Goal: Task Accomplishment & Management: Manage account settings

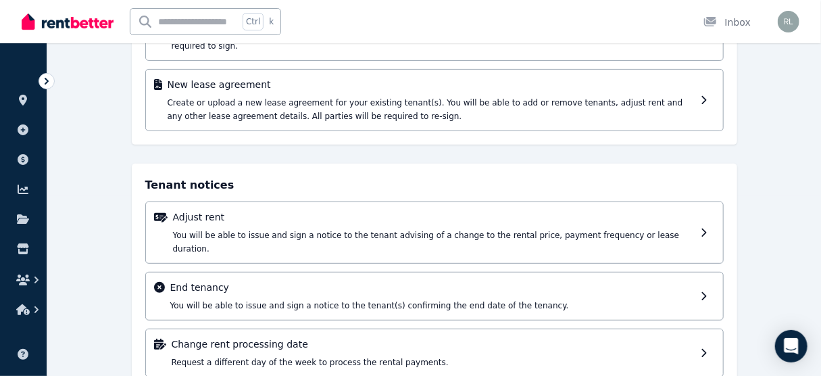
scroll to position [189, 0]
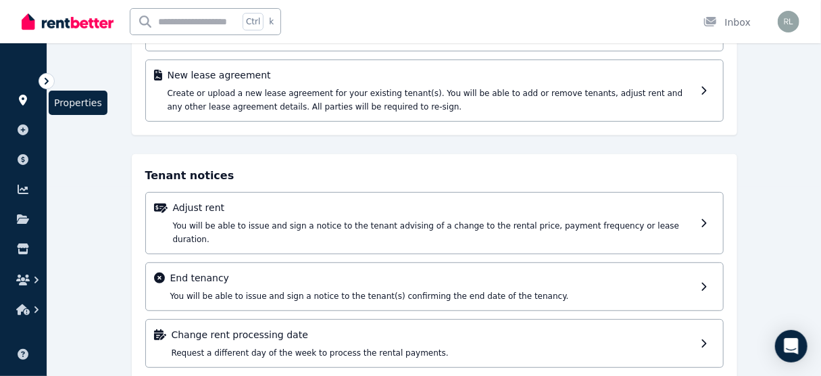
click at [26, 103] on icon at bounding box center [23, 100] width 14 height 11
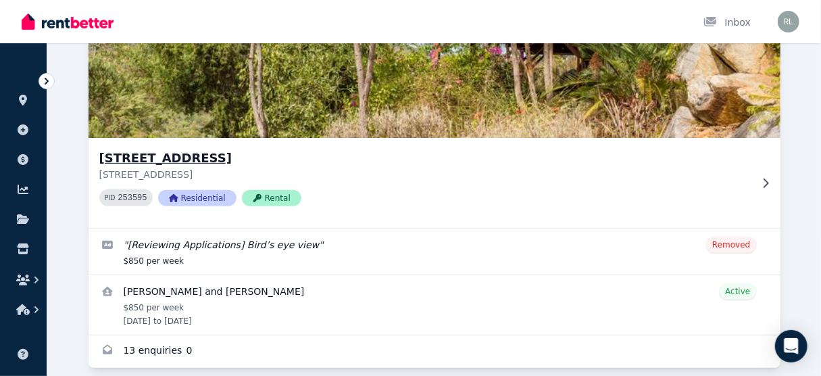
scroll to position [153, 0]
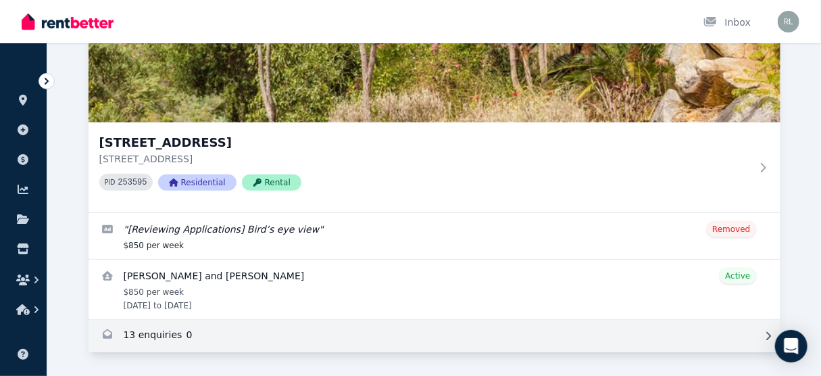
click at [340, 337] on link "Enquiries for 11 Approach Road, Boya" at bounding box center [435, 336] width 692 height 32
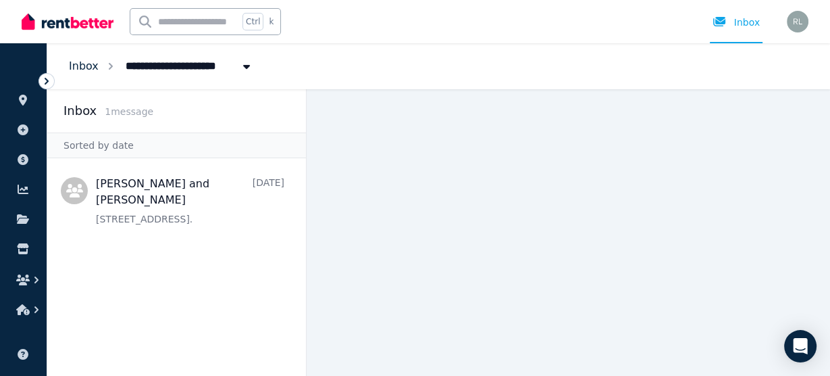
click at [76, 67] on link "Inbox" at bounding box center [84, 65] width 30 height 13
click at [18, 104] on icon at bounding box center [23, 100] width 14 height 11
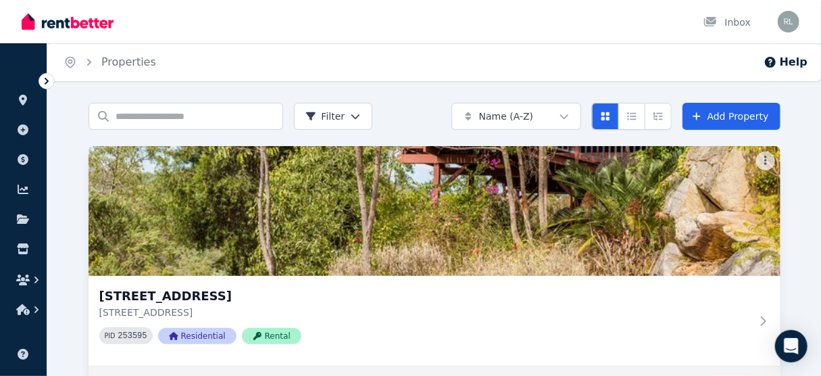
scroll to position [108, 0]
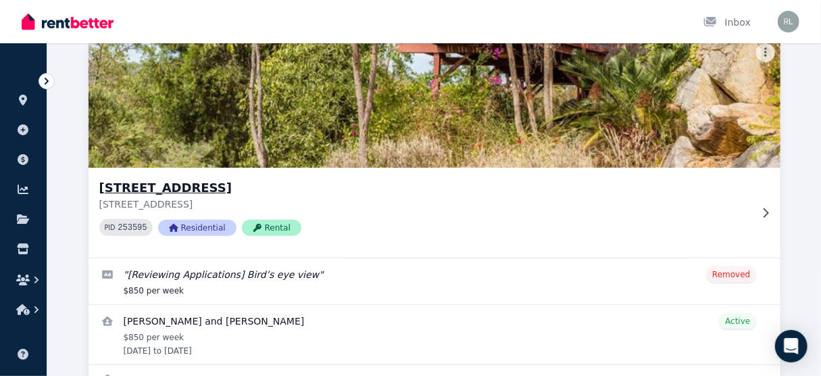
click at [682, 250] on div "[STREET_ADDRESS] PID 253595 Residential Rental" at bounding box center [435, 213] width 692 height 90
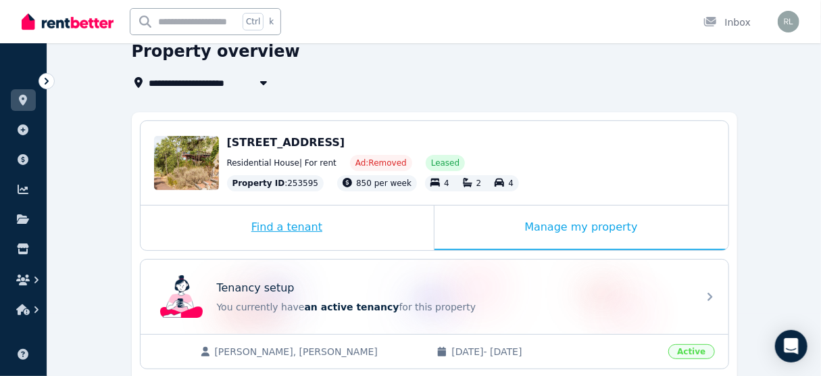
scroll to position [108, 0]
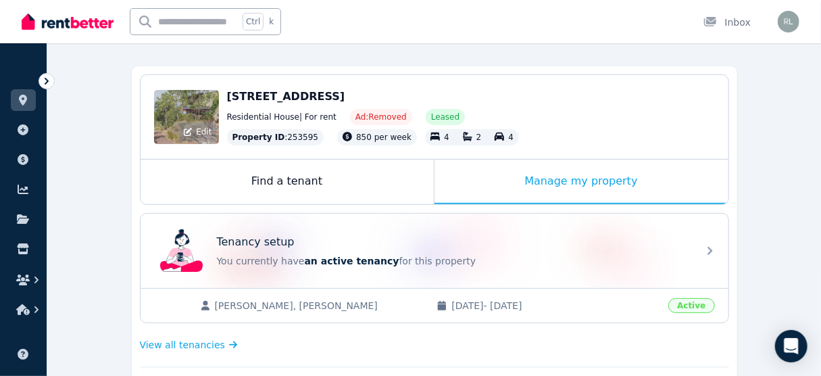
click at [200, 112] on div "Edit" at bounding box center [186, 117] width 65 height 54
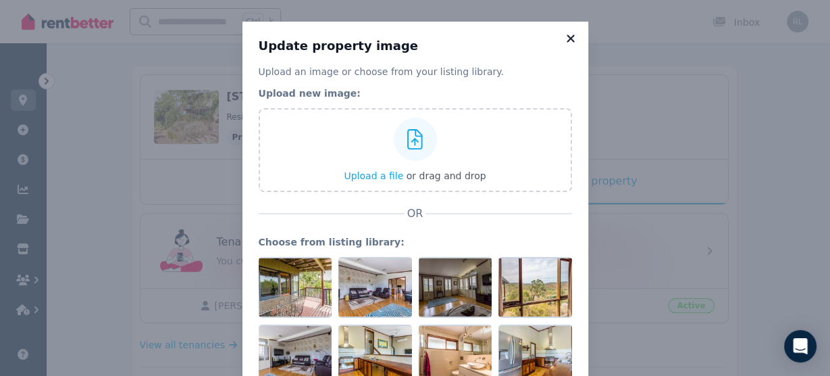
click at [570, 37] on icon at bounding box center [571, 38] width 14 height 12
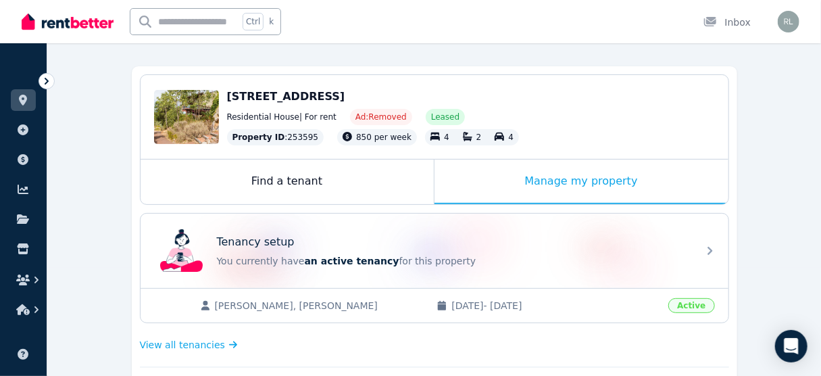
click at [237, 100] on span "[STREET_ADDRESS]" at bounding box center [286, 96] width 118 height 13
click at [28, 108] on link at bounding box center [23, 100] width 25 height 22
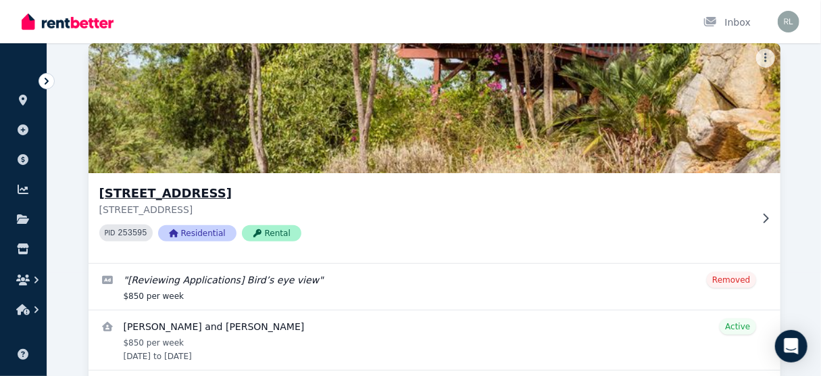
scroll to position [108, 0]
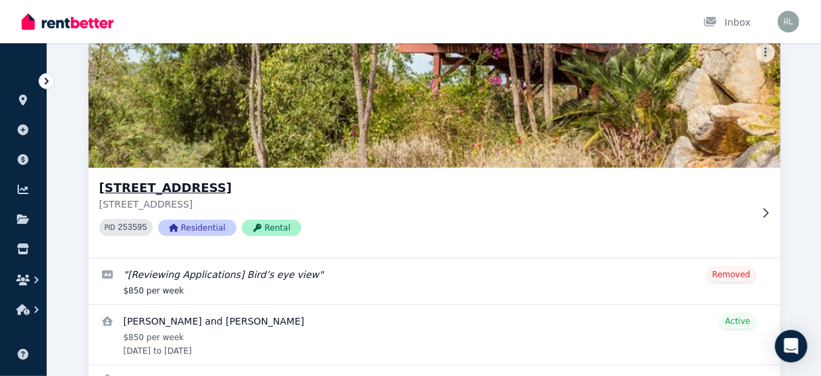
click at [764, 213] on icon at bounding box center [766, 212] width 14 height 11
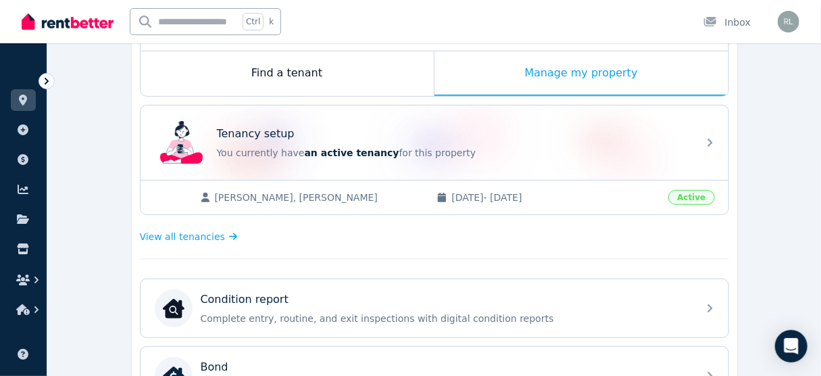
scroll to position [108, 0]
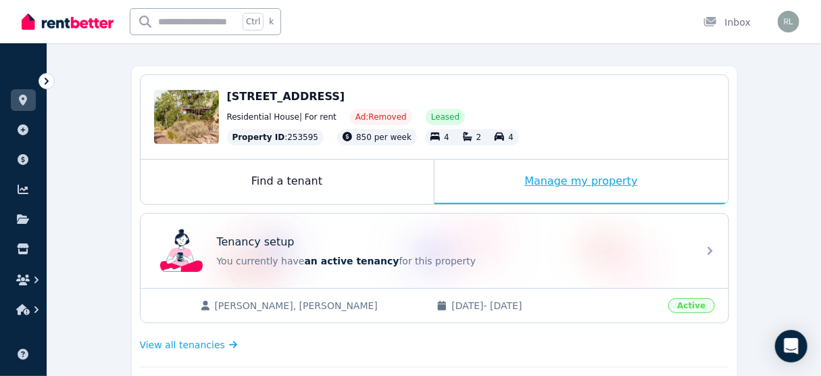
click at [530, 178] on div "Manage my property" at bounding box center [581, 181] width 294 height 45
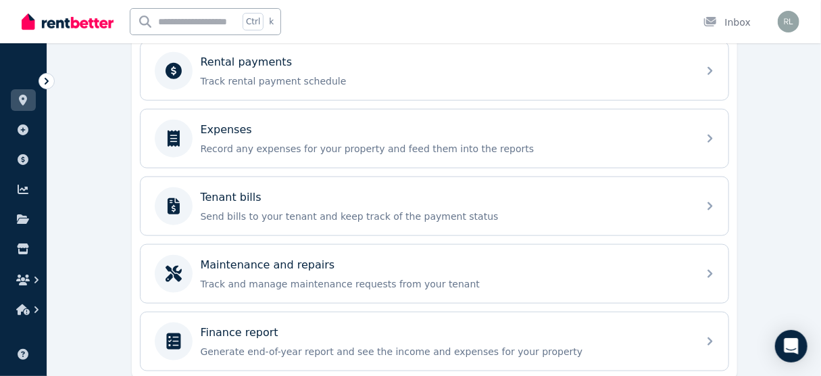
scroll to position [634, 0]
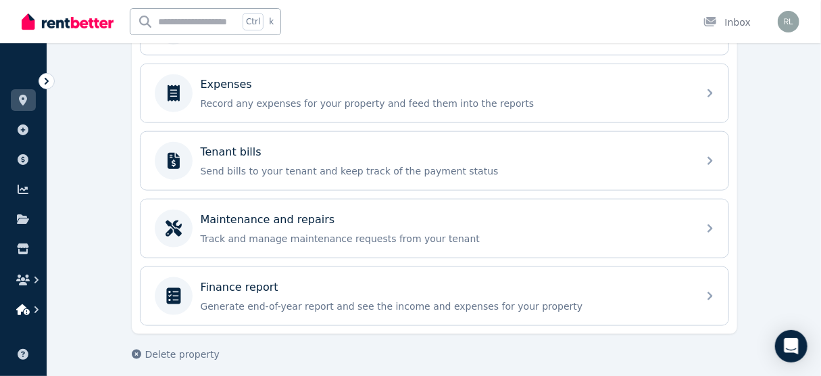
click at [21, 313] on icon "button" at bounding box center [23, 309] width 14 height 11
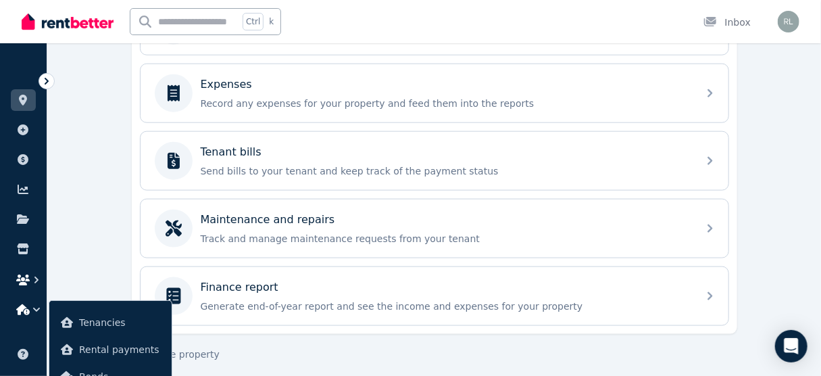
click at [27, 283] on icon "button" at bounding box center [23, 279] width 14 height 11
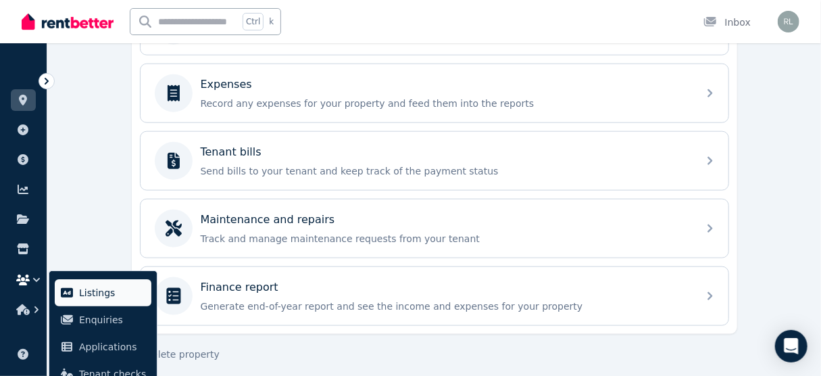
click at [91, 293] on span "Listings" at bounding box center [112, 292] width 67 height 16
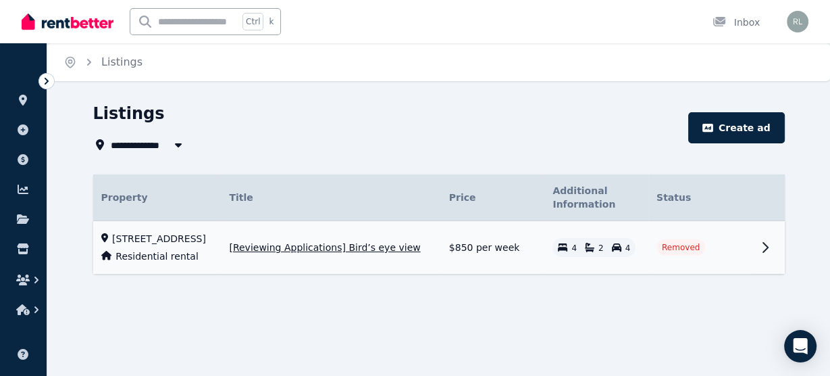
click at [329, 248] on span "[Reviewing Applications] Bird’s eye view" at bounding box center [324, 248] width 191 height 14
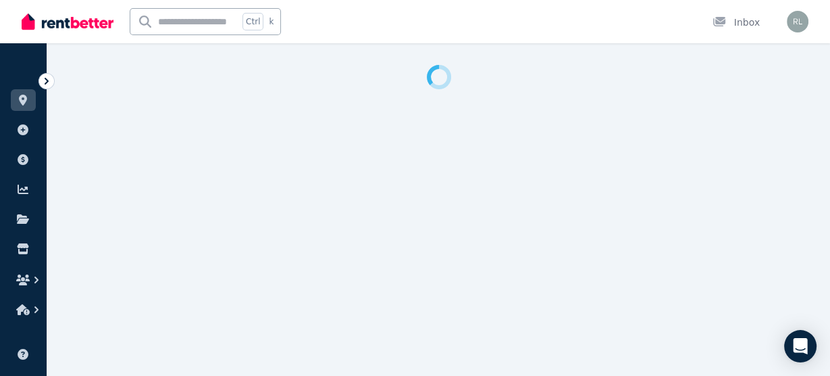
select select "**********"
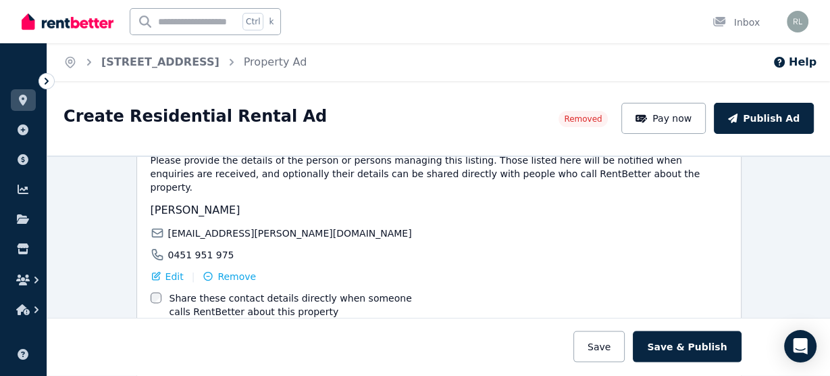
scroll to position [2313, 0]
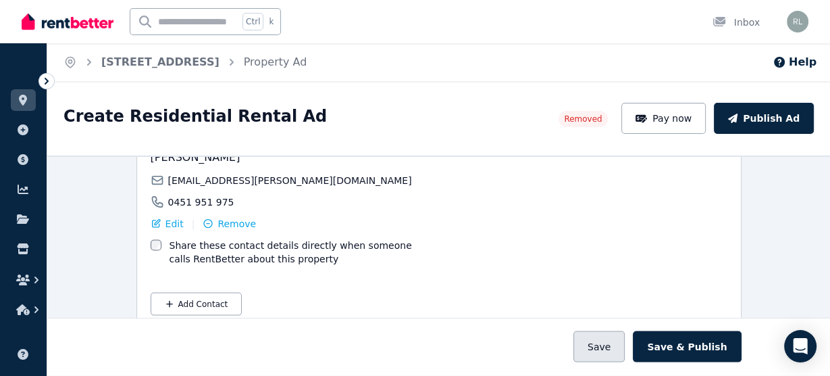
click at [614, 349] on button "Save" at bounding box center [599, 346] width 51 height 31
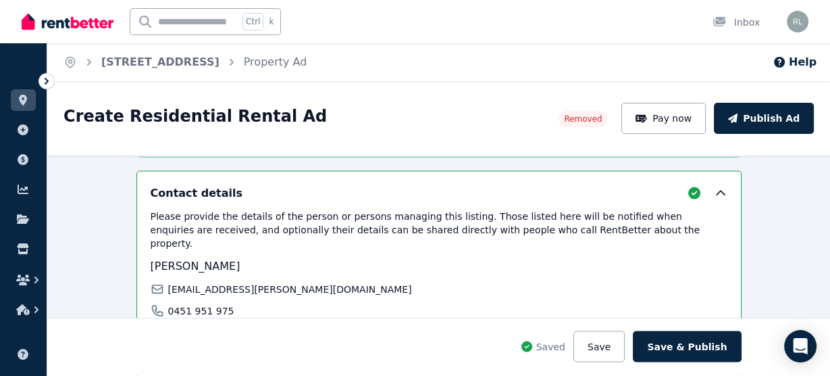
scroll to position [2259, 0]
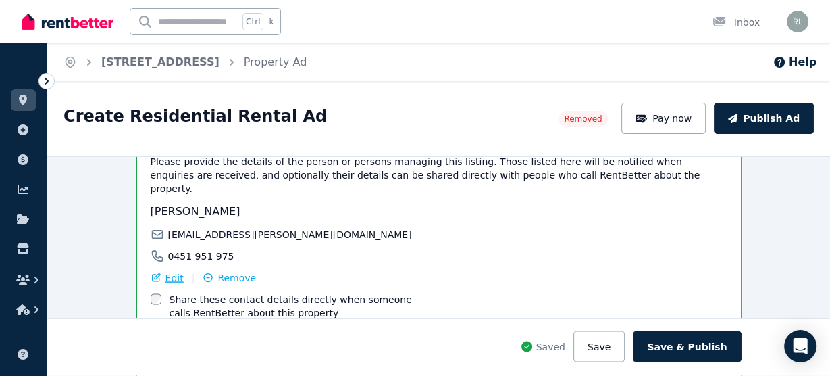
click at [157, 271] on div "Edit" at bounding box center [167, 278] width 33 height 14
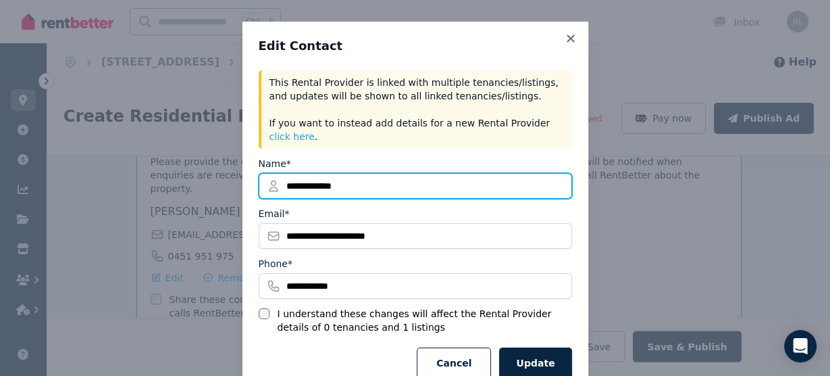
click at [307, 175] on input "**********" at bounding box center [415, 186] width 313 height 26
click at [309, 173] on input "**********" at bounding box center [415, 186] width 313 height 26
click at [293, 173] on input "**********" at bounding box center [415, 186] width 313 height 26
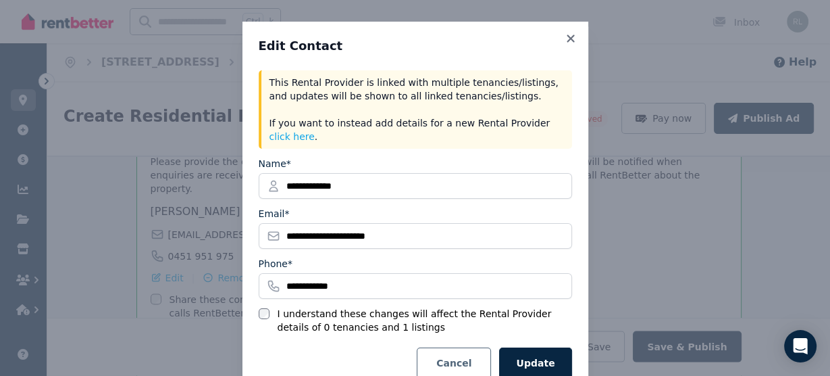
click at [457, 353] on button "Cancel" at bounding box center [454, 362] width 74 height 31
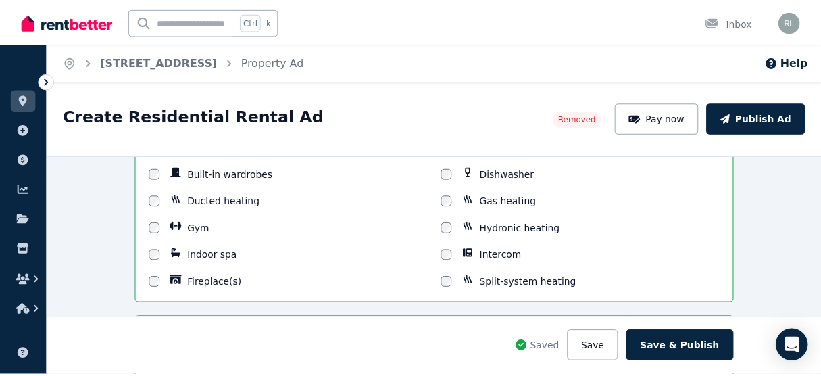
scroll to position [692, 0]
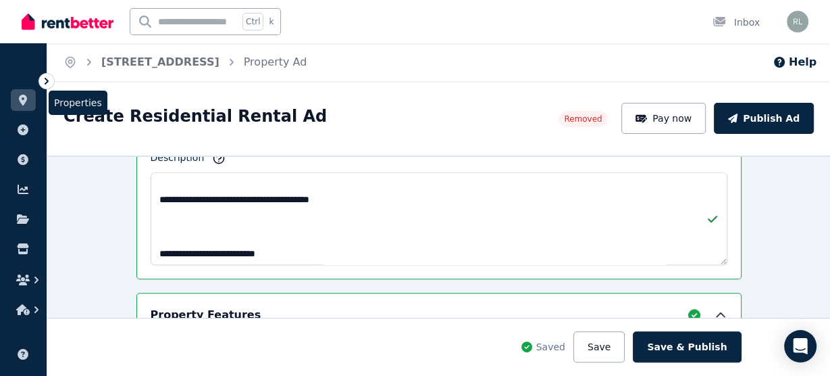
click at [23, 103] on icon at bounding box center [23, 100] width 8 height 11
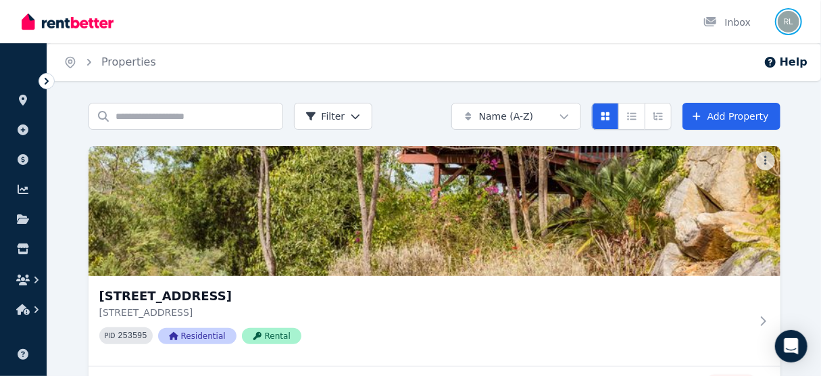
click at [788, 28] on img "button" at bounding box center [789, 22] width 22 height 22
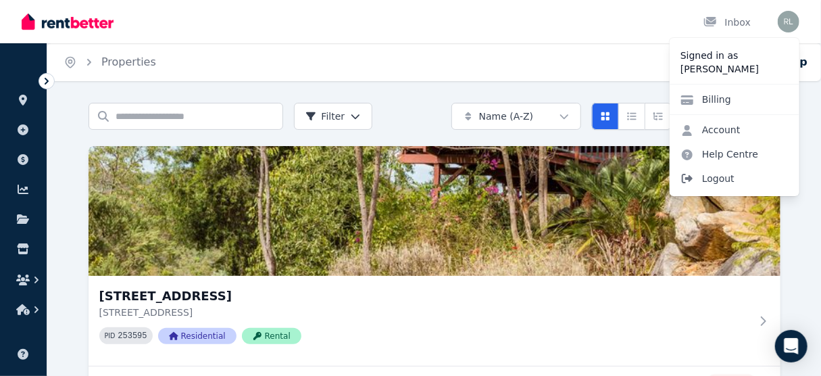
click at [726, 178] on span "Logout" at bounding box center [735, 178] width 130 height 24
